Goal: Task Accomplishment & Management: Use online tool/utility

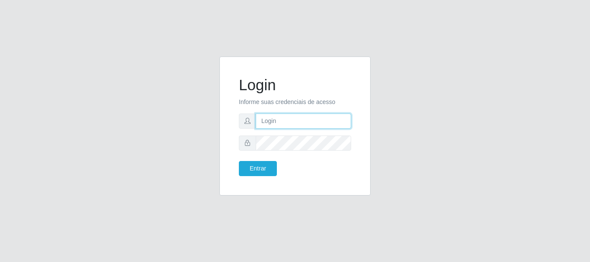
click at [268, 121] on input "text" at bounding box center [303, 121] width 95 height 15
type input "ritaiwof@B5"
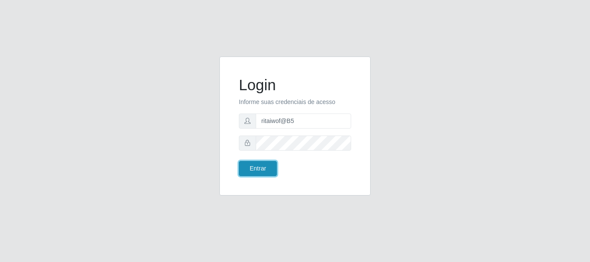
click at [271, 168] on button "Entrar" at bounding box center [258, 168] width 38 height 15
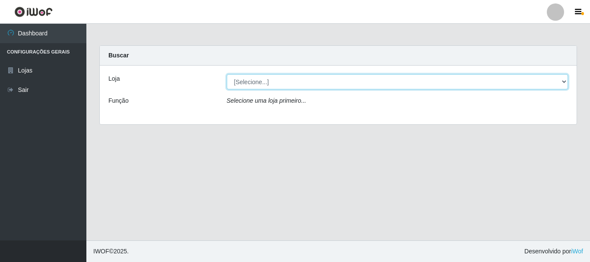
drag, startPoint x: 563, startPoint y: 85, endPoint x: 558, endPoint y: 87, distance: 5.4
click at [563, 85] on select "[Selecione...] Bemais Supermercados - B5 Anatólia" at bounding box center [398, 81] width 342 height 15
select select "405"
click at [227, 74] on select "[Selecione...] Bemais Supermercados - B5 Anatólia" at bounding box center [398, 81] width 342 height 15
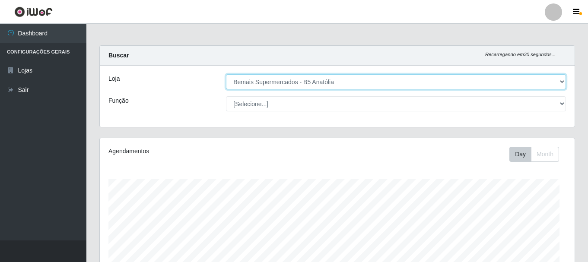
scroll to position [179, 475]
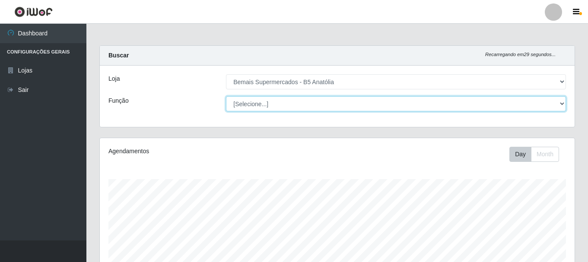
click at [556, 104] on select "[Selecione...] ASG ASG + ASG ++ Auxiliar de Estacionamento Auxiliar de Estacion…" at bounding box center [396, 103] width 340 height 15
select select "82"
click at [226, 96] on select "[Selecione...] ASG ASG + ASG ++ Auxiliar de Estacionamento Auxiliar de Estacion…" at bounding box center [396, 103] width 340 height 15
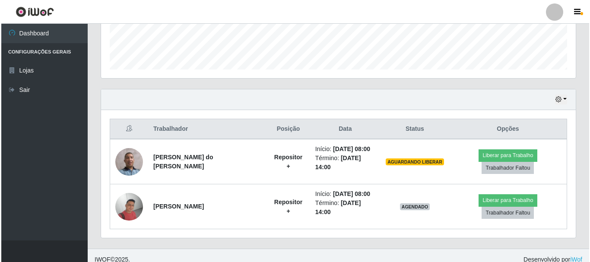
scroll to position [244, 0]
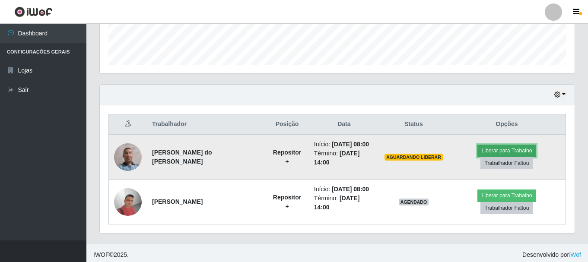
click at [491, 150] on button "Liberar para Trabalho" at bounding box center [506, 151] width 58 height 12
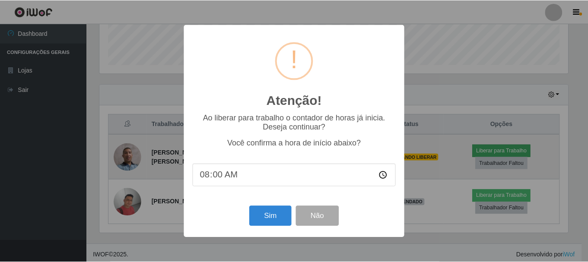
scroll to position [179, 470]
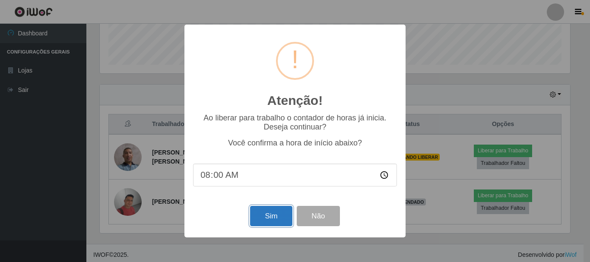
click at [267, 217] on button "Sim" at bounding box center [271, 216] width 42 height 20
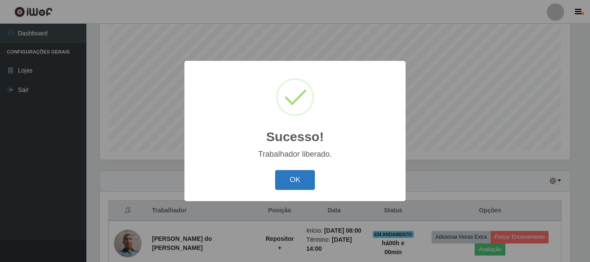
click at [295, 186] on button "OK" at bounding box center [295, 180] width 40 height 20
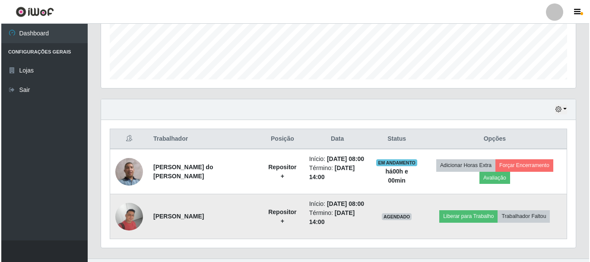
scroll to position [247, 0]
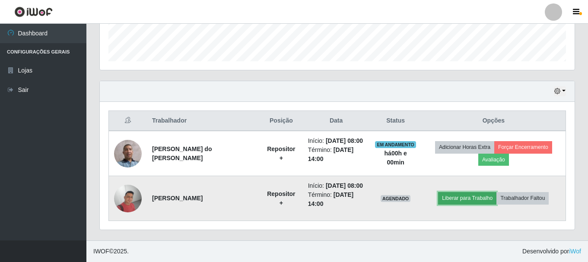
click at [469, 199] on button "Liberar para Trabalho" at bounding box center [467, 198] width 58 height 12
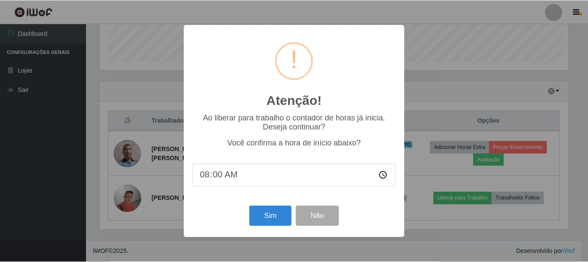
scroll to position [179, 470]
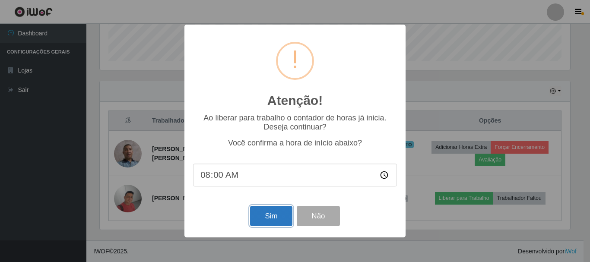
click at [279, 218] on button "Sim" at bounding box center [271, 216] width 42 height 20
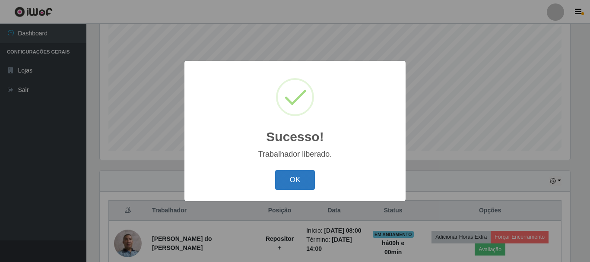
click at [295, 184] on button "OK" at bounding box center [295, 180] width 40 height 20
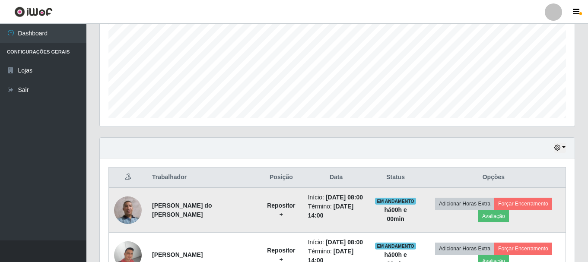
scroll to position [247, 0]
